Goal: Task Accomplishment & Management: Use online tool/utility

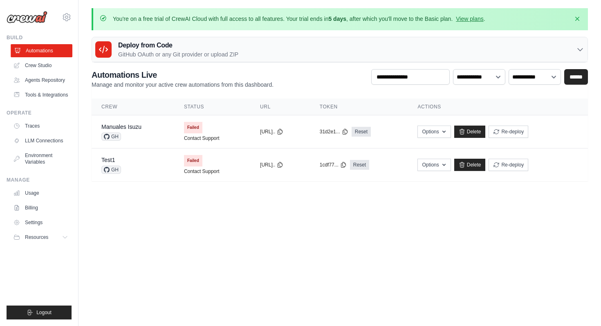
click at [33, 49] on link "Automations" at bounding box center [42, 50] width 62 height 13
click at [32, 51] on link "Automations" at bounding box center [42, 50] width 62 height 13
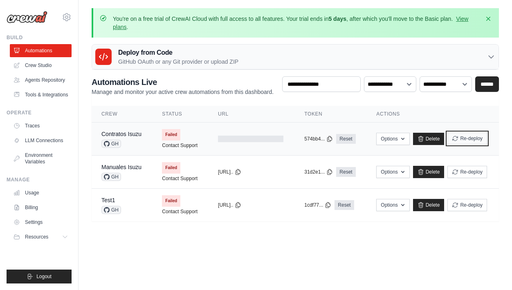
click at [465, 136] on button "Re-deploy" at bounding box center [467, 138] width 40 height 12
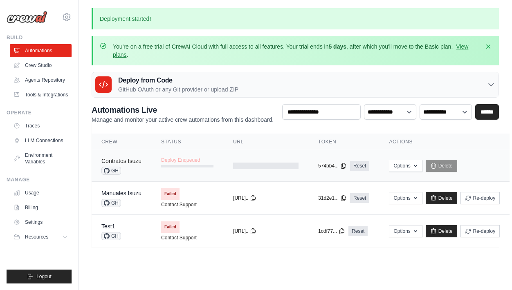
click at [139, 162] on link "Contratos Isuzu" at bounding box center [121, 161] width 40 height 7
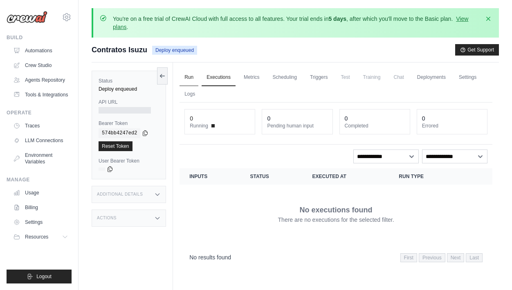
click at [188, 75] on link "Run" at bounding box center [188, 77] width 19 height 17
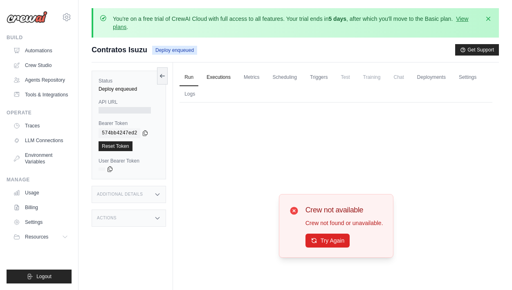
click at [212, 78] on link "Executions" at bounding box center [218, 77] width 34 height 17
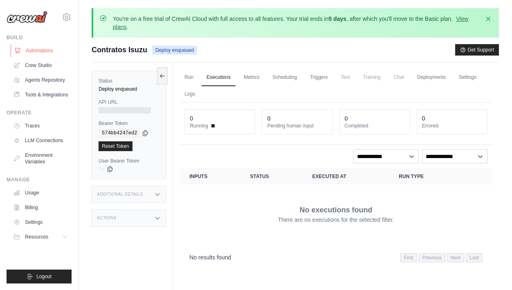
click at [45, 54] on link "Automations" at bounding box center [42, 50] width 62 height 13
